Goal: Information Seeking & Learning: Learn about a topic

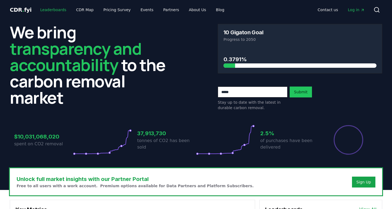
click at [42, 9] on link "Leaderboards" at bounding box center [53, 10] width 35 height 10
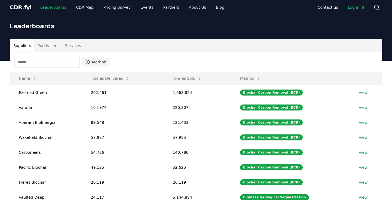
scroll to position [4, 0]
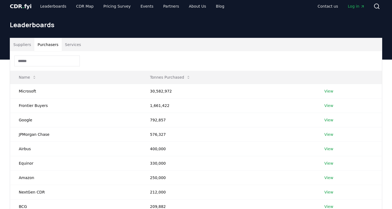
click at [48, 43] on button "Purchasers" at bounding box center [47, 44] width 27 height 13
click at [183, 76] on button "Tonnes Purchased" at bounding box center [170, 77] width 49 height 11
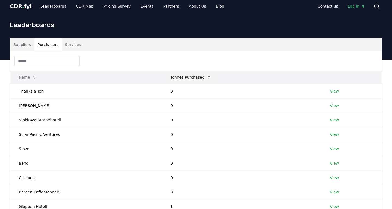
click at [185, 77] on button "Tonnes Purchased" at bounding box center [190, 77] width 49 height 11
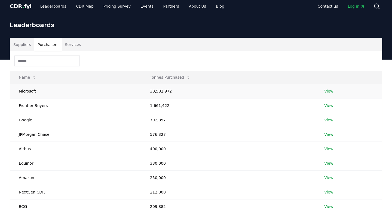
click at [331, 90] on link "View" at bounding box center [328, 90] width 9 height 5
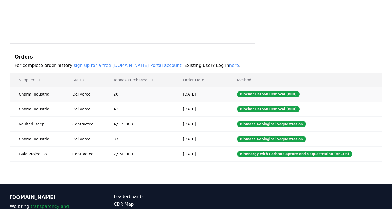
scroll to position [119, 0]
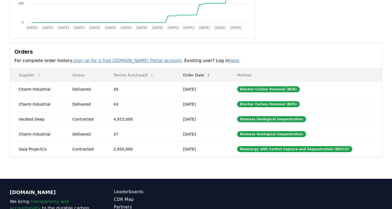
click at [211, 76] on icon at bounding box center [208, 75] width 4 height 4
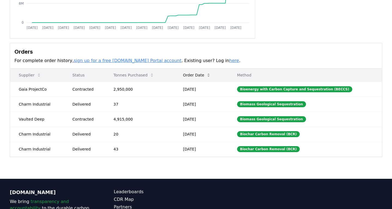
click at [205, 73] on button "Order Date" at bounding box center [196, 75] width 36 height 11
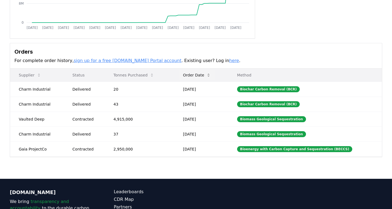
click at [205, 73] on button "Order Date" at bounding box center [196, 75] width 36 height 11
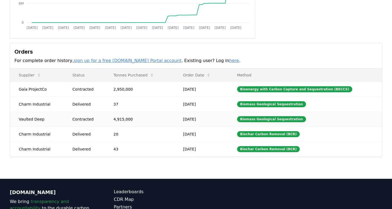
scroll to position [0, 0]
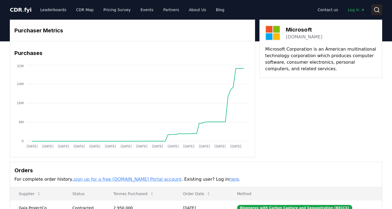
click at [377, 13] on button "Search" at bounding box center [376, 9] width 11 height 11
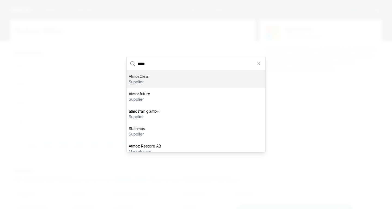
type input "*****"
click at [150, 77] on div "AtmosClear supplier" at bounding box center [195, 78] width 139 height 17
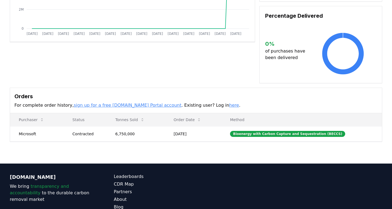
scroll to position [117, 0]
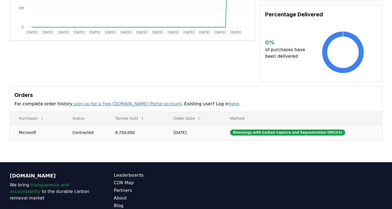
click at [125, 132] on td "6,750,000" at bounding box center [136, 132] width 58 height 15
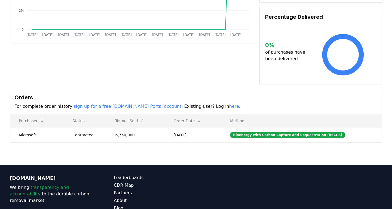
scroll to position [115, 0]
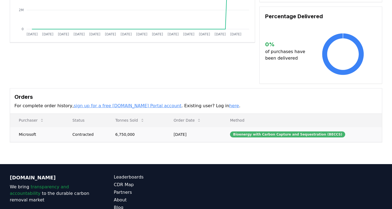
click at [272, 136] on div "Bioenergy with Carbon Capture and Sequestration (BECCS)" at bounding box center [287, 134] width 115 height 6
click at [178, 141] on td "Apr 15, 2025" at bounding box center [193, 134] width 57 height 15
